Goal: Information Seeking & Learning: Learn about a topic

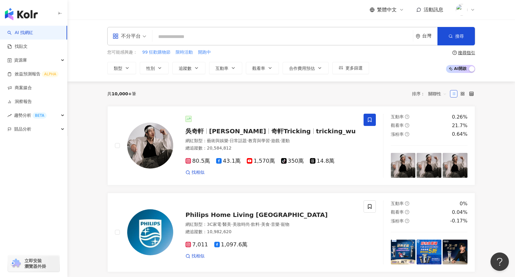
click at [473, 10] on icon at bounding box center [472, 9] width 2 height 1
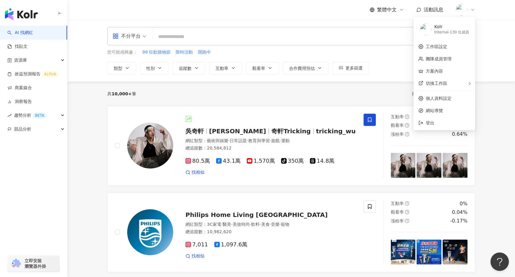
click at [473, 10] on icon at bounding box center [472, 9] width 2 height 1
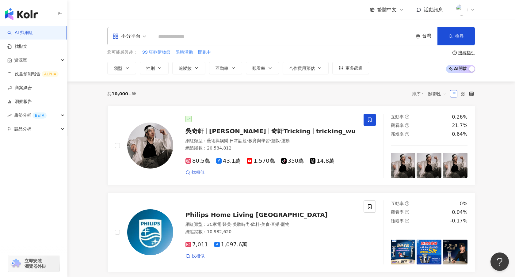
click at [465, 12] on img at bounding box center [462, 10] width 12 height 12
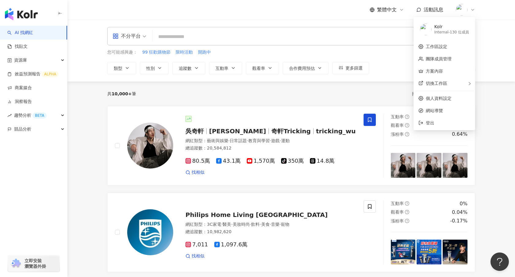
click at [475, 10] on div "繁體中文 活動訊息" at bounding box center [291, 10] width 392 height 20
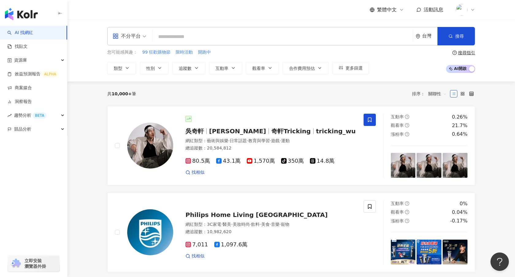
click at [294, 38] on input "search" at bounding box center [283, 37] width 256 height 12
click at [61, 61] on div "資源庫" at bounding box center [33, 60] width 67 height 14
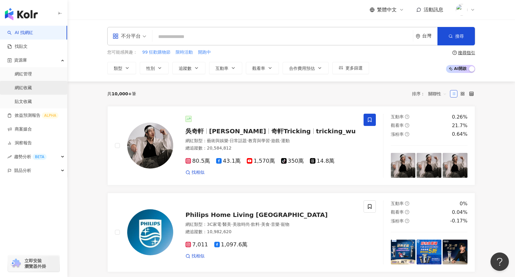
click at [32, 90] on link "網紅收藏" at bounding box center [23, 88] width 17 height 6
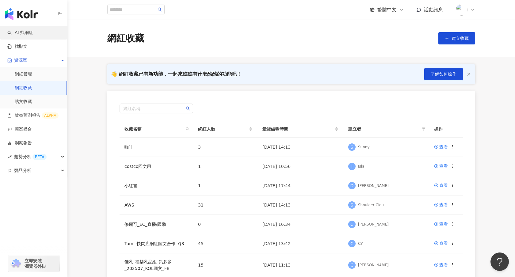
click at [33, 30] on link "AI 找網紅" at bounding box center [20, 33] width 26 height 6
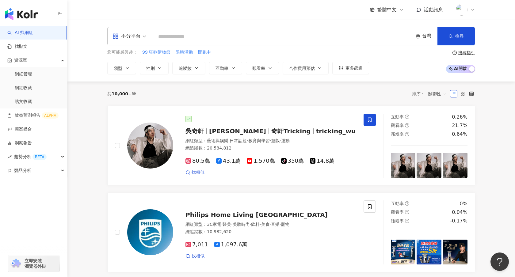
click at [174, 35] on input "search" at bounding box center [283, 37] width 256 height 12
click at [143, 38] on span "不分平台" at bounding box center [129, 36] width 34 height 10
type input "**"
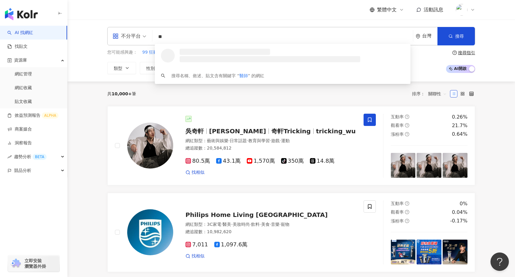
click at [141, 37] on span "不分平台" at bounding box center [129, 36] width 34 height 10
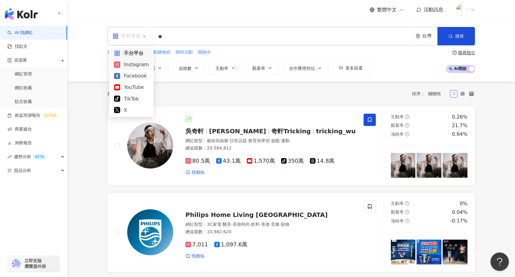
click at [131, 65] on div "Instagram" at bounding box center [131, 65] width 35 height 8
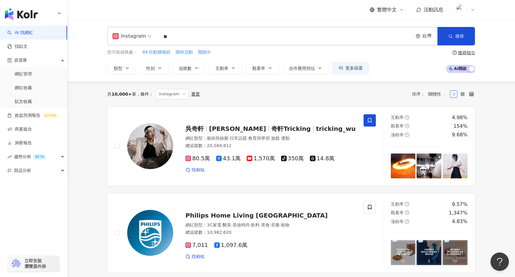
click at [286, 37] on input "**" at bounding box center [285, 37] width 250 height 12
click at [456, 35] on span "搜尋" at bounding box center [459, 36] width 9 height 5
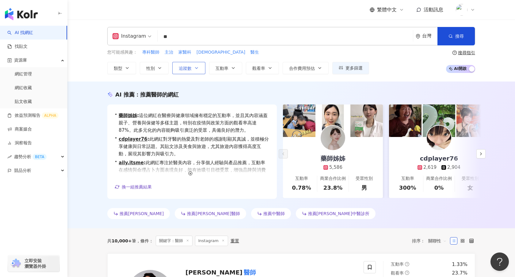
click at [194, 71] on button "追蹤數" at bounding box center [188, 68] width 33 height 12
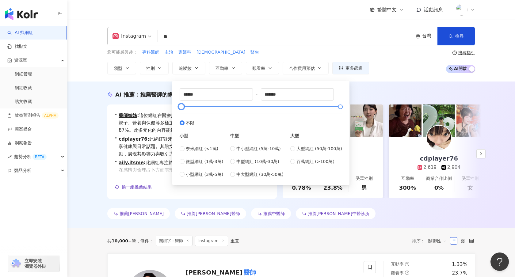
click at [220, 108] on div at bounding box center [260, 107] width 159 height 4
click at [232, 108] on div at bounding box center [260, 107] width 159 height 4
click at [242, 107] on div at bounding box center [260, 107] width 159 height 4
click at [251, 108] on div at bounding box center [260, 107] width 159 height 4
drag, startPoint x: 251, startPoint y: 107, endPoint x: 260, endPoint y: 108, distance: 9.5
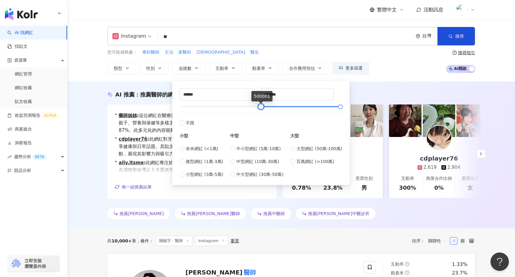
click at [260, 108] on div at bounding box center [260, 106] width 3 height 3
type input "******"
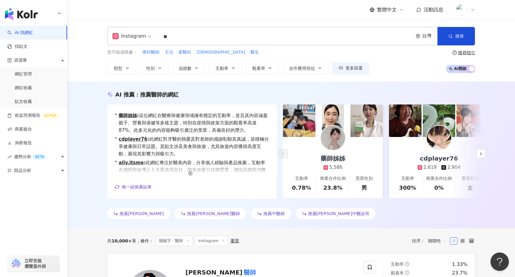
click at [385, 74] on div "Instagram ** 台灣 搜尋 d25f49bb-471f-45cc-893a-2b65093d3ac5 馬醫師王醫師 4,380 追蹤者 嚴醫師🫶🏻 …" at bounding box center [291, 51] width 448 height 62
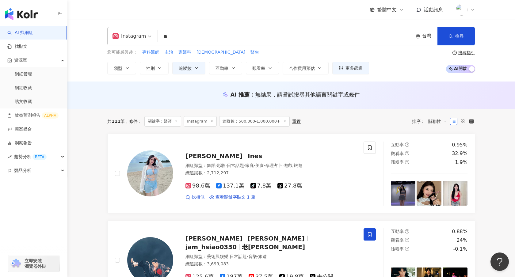
click at [283, 122] on icon at bounding box center [284, 121] width 3 height 3
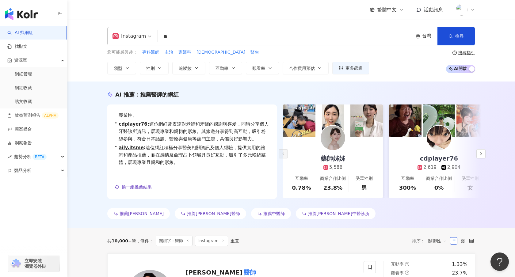
click at [190, 36] on input "**" at bounding box center [285, 37] width 250 height 12
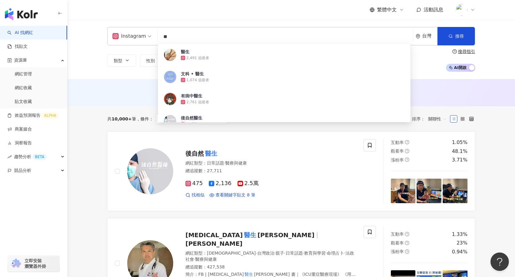
type input "**"
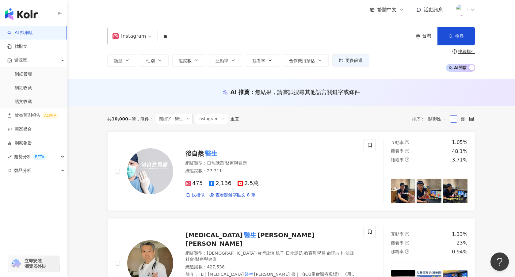
click at [437, 52] on div "類型 性別 追蹤數 互動率 觀看率 合作費用預估 更多篩選 ****** - ******* 不限 小型 奈米網紅 (<1萬) 微型網紅 (1萬-3萬) 小型…" at bounding box center [291, 60] width 368 height 23
click at [437, 115] on span "關聯性" at bounding box center [437, 119] width 18 height 10
click at [433, 143] on div "追蹤數" at bounding box center [437, 142] width 15 height 7
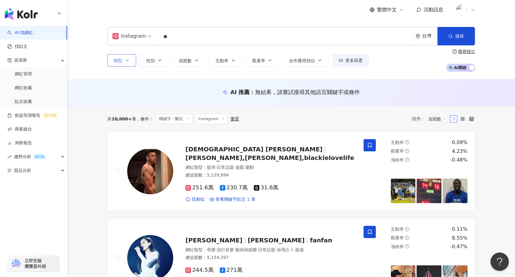
click at [115, 62] on span "類型" at bounding box center [118, 60] width 9 height 5
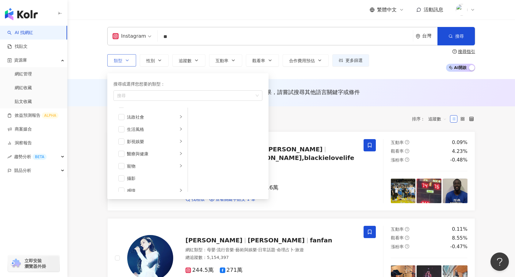
scroll to position [121, 0]
click at [152, 154] on div "醫療與健康" at bounding box center [152, 153] width 51 height 7
click at [196, 143] on li "營養與保健" at bounding box center [225, 139] width 72 height 12
click at [196, 131] on li "心理健康" at bounding box center [225, 127] width 72 height 12
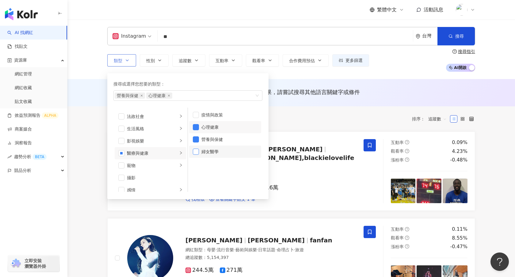
click at [195, 151] on span "button" at bounding box center [196, 152] width 6 height 6
click at [284, 138] on link "黑人 陳建州 陳建州,Blackie Chen,blackielovelife 網紅類型 ： 籃球 · 日常話題 · 遊戲 · 運動 總追蹤數 ： 5,139…" at bounding box center [291, 170] width 368 height 79
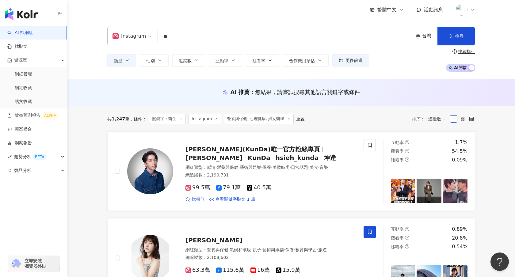
click at [180, 120] on line at bounding box center [181, 119] width 2 height 2
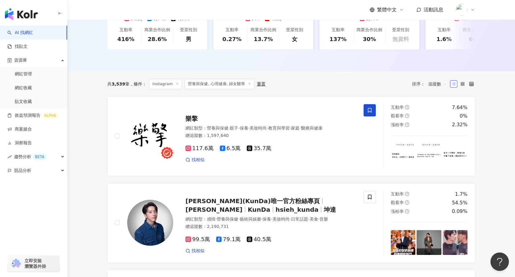
scroll to position [154, 0]
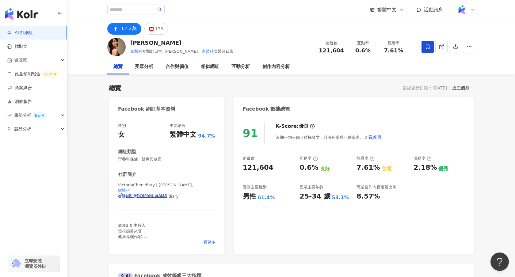
click at [125, 29] on div "12.2萬" at bounding box center [129, 29] width 16 height 9
click at [136, 196] on div "https://www.facebook.com/440630152711434" at bounding box center [146, 196] width 44 height 6
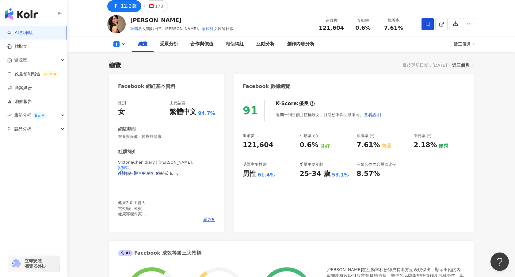
scroll to position [29, 0]
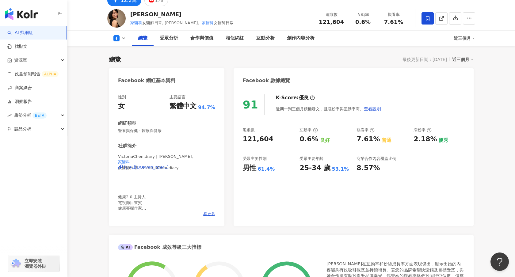
click at [157, 169] on div "https://www.facebook.com/440630152711434" at bounding box center [146, 168] width 44 height 6
click at [169, 167] on div "https://www.facebook.com/440630152711434" at bounding box center [146, 168] width 44 height 6
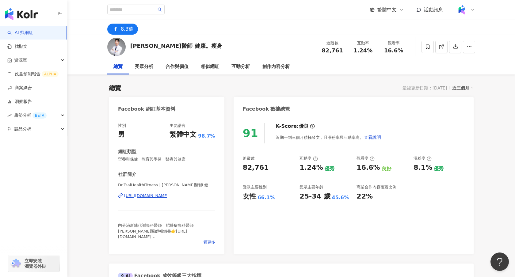
scroll to position [7, 0]
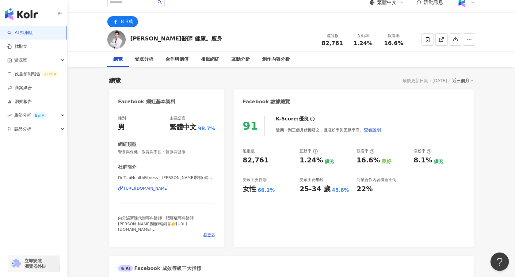
click at [161, 187] on div "https://www.facebook.com/1921980721422617" at bounding box center [146, 189] width 44 height 6
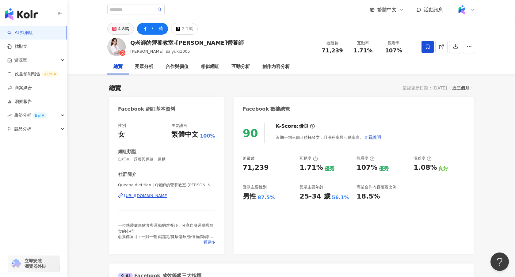
click at [122, 25] on div "4.8萬" at bounding box center [123, 29] width 11 height 9
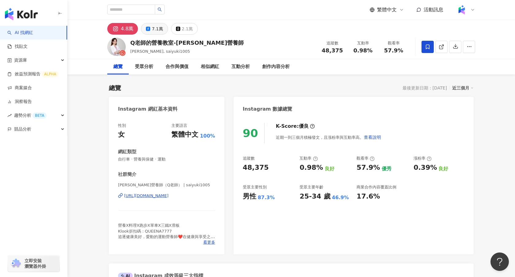
click at [154, 25] on div "7.1萬" at bounding box center [157, 29] width 11 height 9
click at [155, 29] on div "7.1萬" at bounding box center [157, 29] width 11 height 9
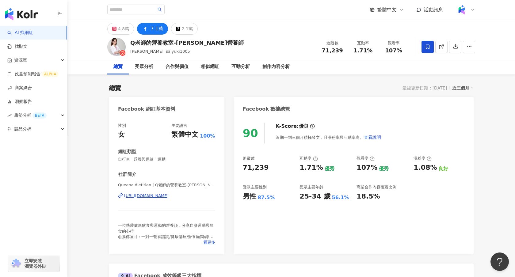
click at [149, 196] on div "https://www.facebook.com/691374617638995" at bounding box center [146, 196] width 44 height 6
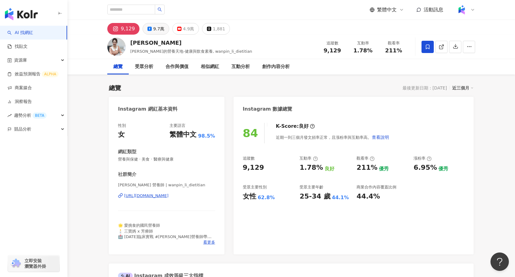
click at [153, 32] on div "9.7萬" at bounding box center [158, 29] width 11 height 9
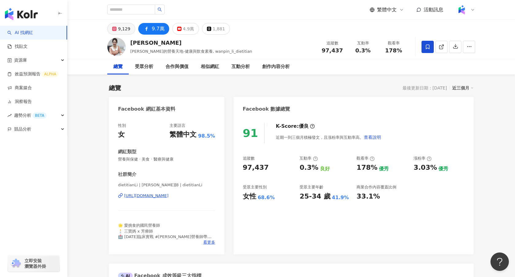
click at [116, 26] on button "9,129" at bounding box center [121, 29] width 28 height 12
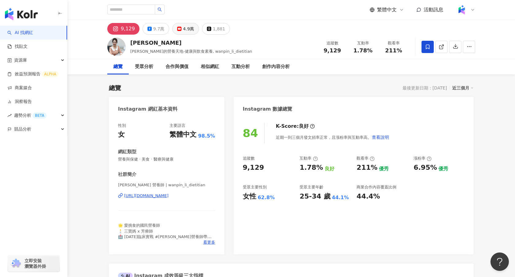
click at [189, 28] on div "4.9萬" at bounding box center [188, 29] width 11 height 9
click at [159, 29] on div "9.7萬" at bounding box center [158, 29] width 11 height 9
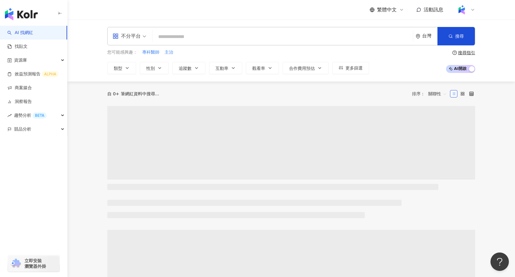
click at [181, 36] on input "search" at bounding box center [283, 37] width 256 height 12
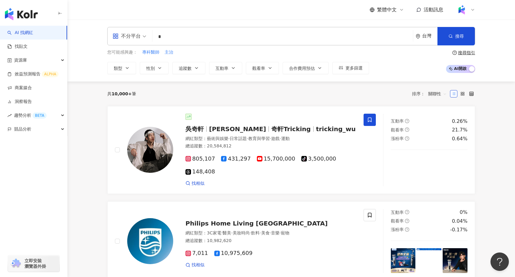
type input "*"
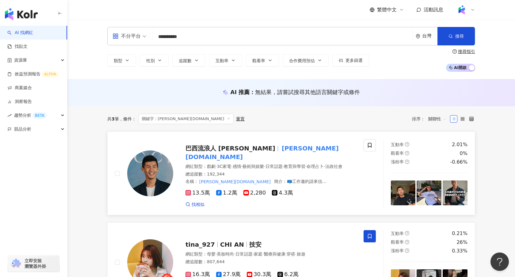
type input "**********"
click at [211, 149] on span "巴西流浪人 [PERSON_NAME]" at bounding box center [230, 148] width 90 height 7
click at [192, 34] on input "**********" at bounding box center [283, 37] width 256 height 12
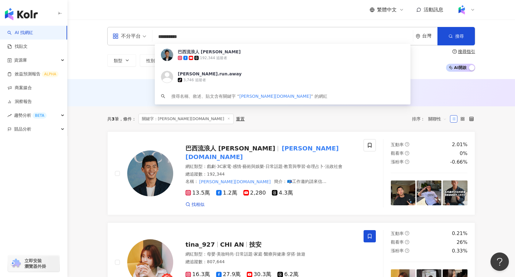
click at [192, 33] on input "**********" at bounding box center [283, 37] width 256 height 12
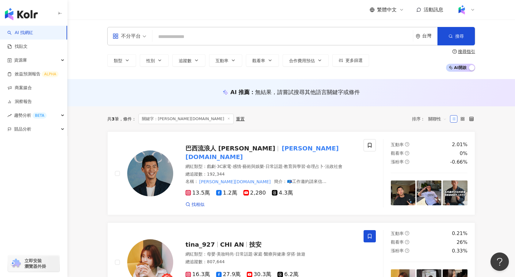
type input "*"
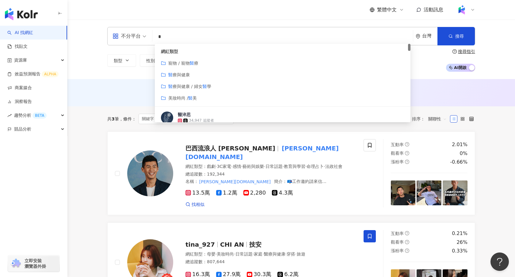
click at [194, 74] on div "醫 療與健康" at bounding box center [282, 74] width 243 height 7
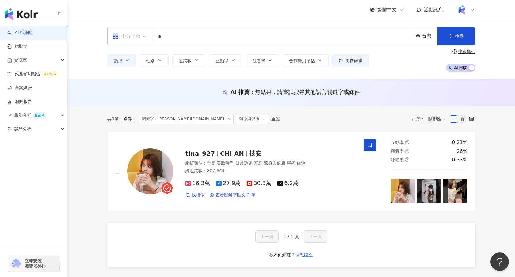
click at [138, 38] on div "不分平台" at bounding box center [126, 36] width 28 height 10
type input "*"
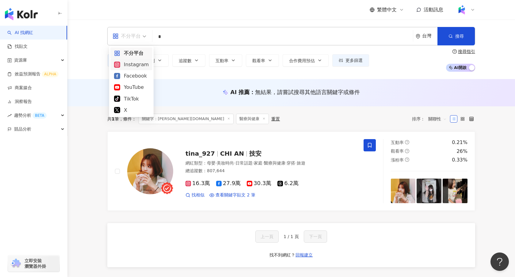
click at [129, 68] on div "Instagram" at bounding box center [131, 65] width 35 height 8
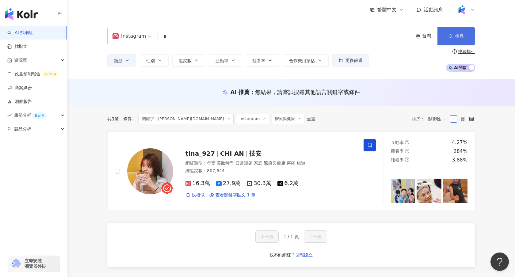
click at [462, 37] on span "搜尋" at bounding box center [459, 36] width 9 height 5
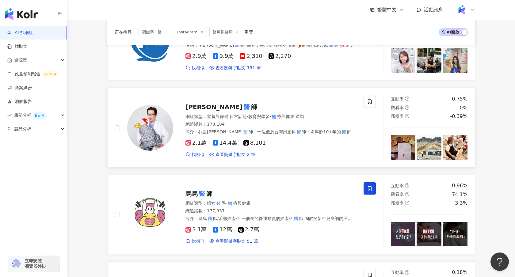
scroll to position [390, 0]
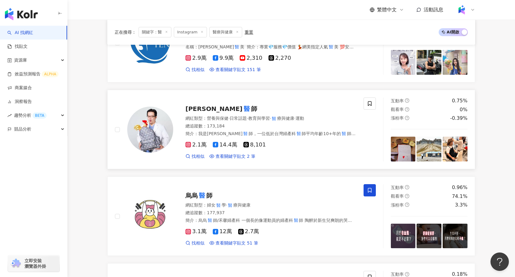
click at [231, 111] on div "林思宏 醫 師" at bounding box center [270, 109] width 171 height 9
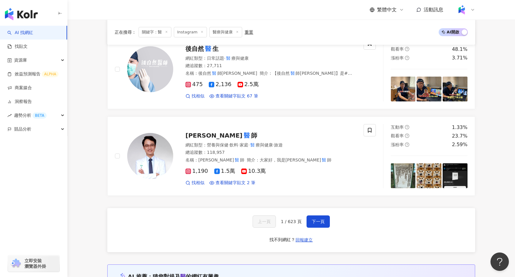
scroll to position [973, 0]
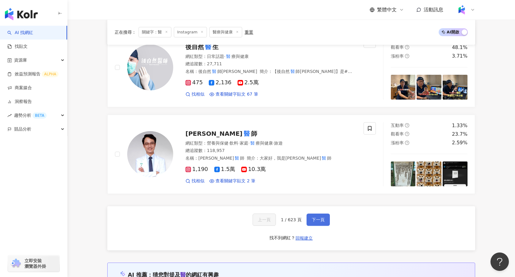
click at [315, 222] on span "下一頁" at bounding box center [318, 219] width 13 height 5
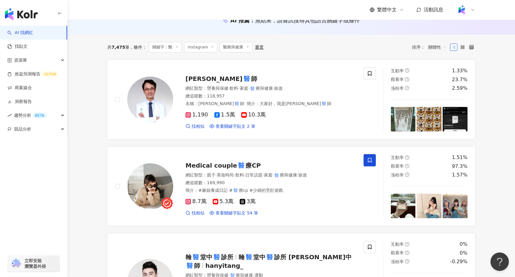
scroll to position [77, 0]
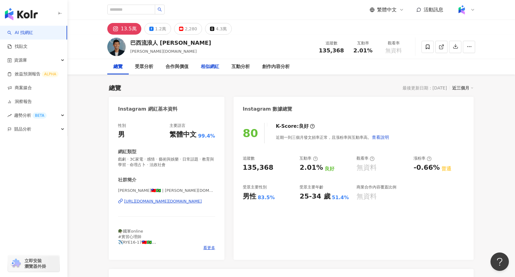
click at [223, 67] on div "相似網紅" at bounding box center [210, 66] width 31 height 15
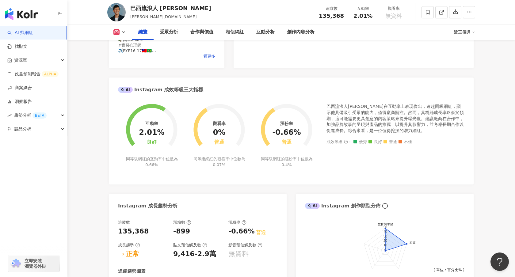
scroll to position [90, 0]
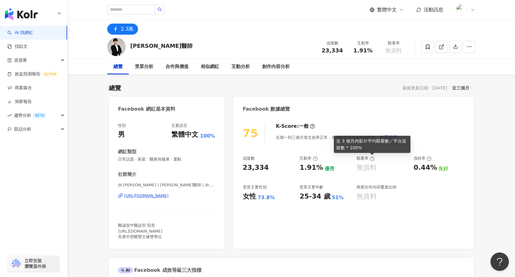
click at [374, 157] on circle at bounding box center [372, 159] width 4 height 4
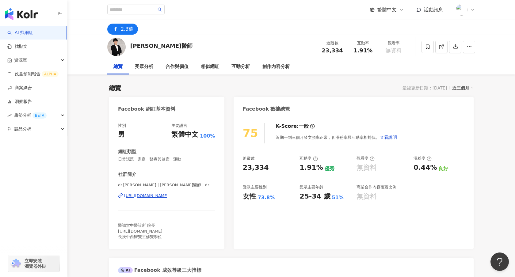
click at [453, 88] on div "近三個月" at bounding box center [462, 88] width 21 height 8
click at [465, 110] on link "近六個月" at bounding box center [465, 112] width 17 height 7
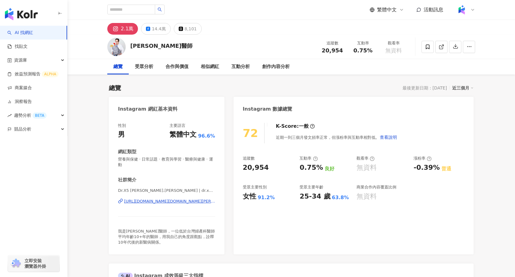
click at [462, 86] on div "近三個月" at bounding box center [462, 88] width 21 height 8
click at [459, 112] on link "近六個月" at bounding box center [465, 112] width 17 height 7
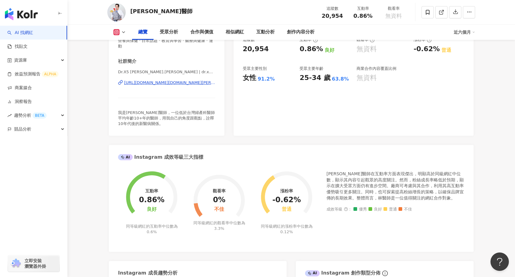
scroll to position [119, 0]
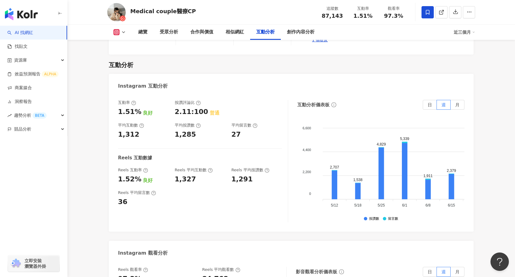
scroll to position [1256, 0]
